Goal: Task Accomplishment & Management: Use online tool/utility

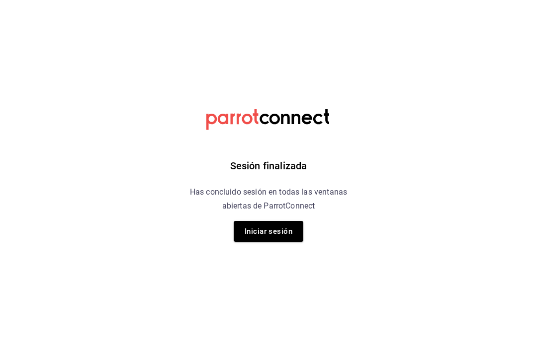
click at [280, 230] on button "Iniciar sesión" at bounding box center [269, 231] width 70 height 21
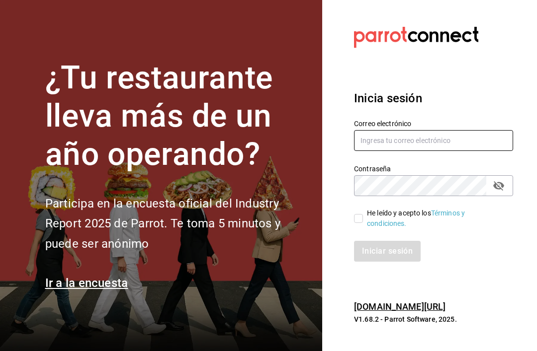
click at [485, 151] on input "text" at bounding box center [433, 140] width 159 height 21
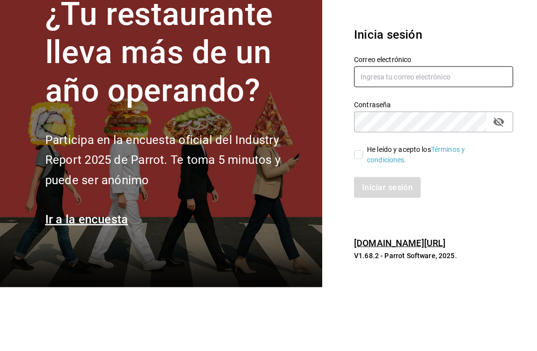
type input "[EMAIL_ADDRESS][DOMAIN_NAME]"
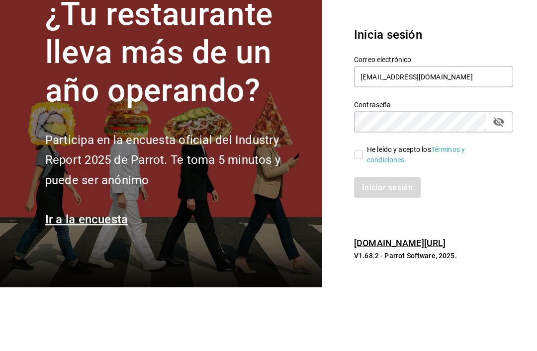
scroll to position [32, 0]
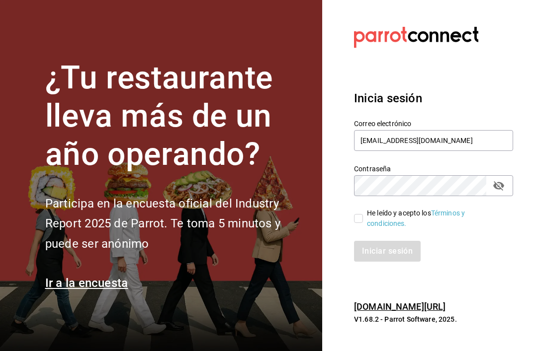
click at [360, 214] on input "He leído y acepto los Términos y condiciones." at bounding box center [358, 218] width 9 height 9
checkbox input "true"
click at [382, 241] on button "Iniciar sesión" at bounding box center [388, 251] width 68 height 21
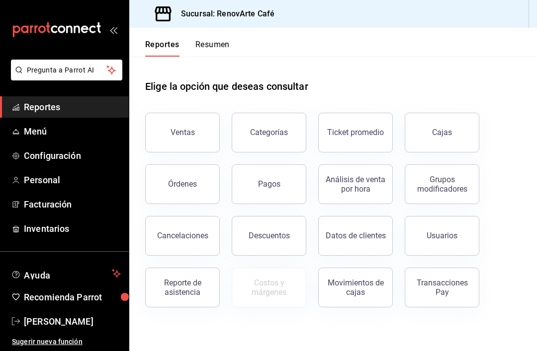
click at [363, 288] on div "Movimientos de cajas" at bounding box center [356, 287] width 62 height 19
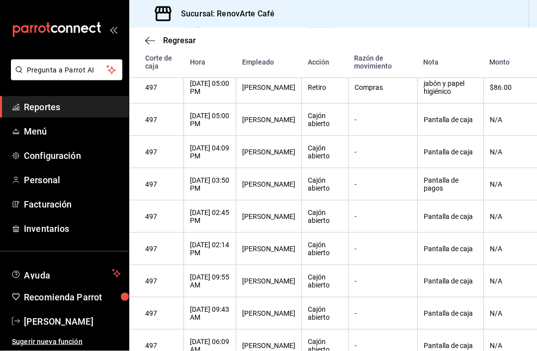
scroll to position [32, 0]
